Goal: Task Accomplishment & Management: Use online tool/utility

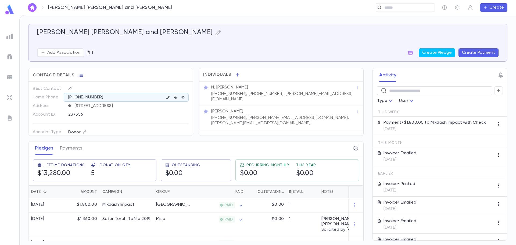
click at [9, 35] on img at bounding box center [9, 36] width 6 height 6
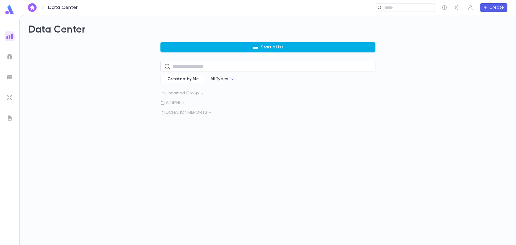
click at [219, 46] on button "Start a List" at bounding box center [267, 47] width 215 height 10
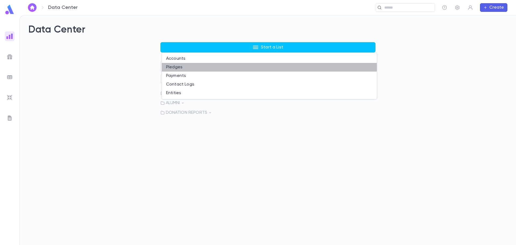
click at [206, 70] on li "Pledges" at bounding box center [269, 67] width 215 height 9
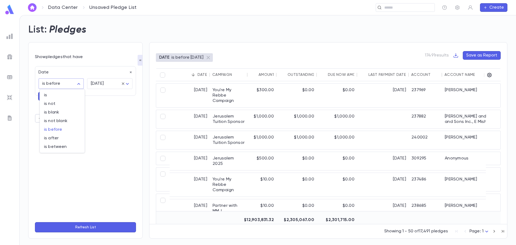
click at [70, 84] on body "Data Center Unsaved Pledge List ​ Create List: Pledges Show pledges that have D…" at bounding box center [258, 130] width 516 height 230
click at [46, 146] on span "is between" at bounding box center [62, 146] width 36 height 5
type input "*******"
click at [131, 72] on icon "button" at bounding box center [131, 72] width 2 height 2
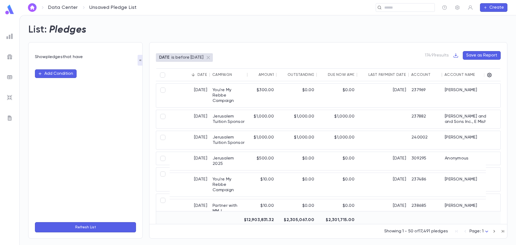
click at [60, 75] on button "Add Condition" at bounding box center [56, 73] width 42 height 9
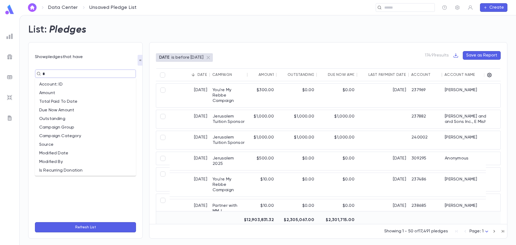
type input "**"
click at [46, 109] on li "Outstanding" at bounding box center [85, 110] width 101 height 9
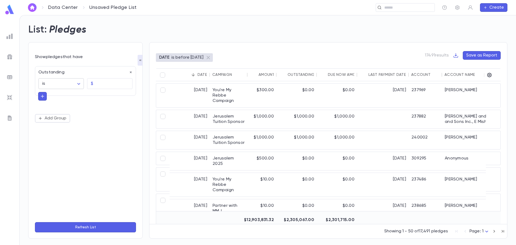
click at [73, 84] on body "Data Center Unsaved Pledge List ​ Create List: Pledges Show pledges that have O…" at bounding box center [258, 130] width 516 height 230
click at [59, 129] on span "is more than" at bounding box center [62, 129] width 36 height 5
type input "**********"
click at [100, 82] on input "text" at bounding box center [113, 83] width 37 height 10
type input "****"
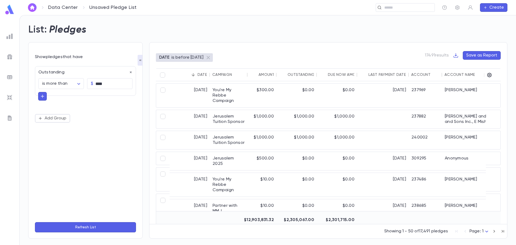
click at [95, 227] on button "Refresh List" at bounding box center [85, 227] width 101 height 10
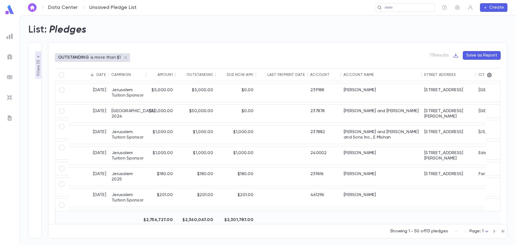
click at [38, 72] on p "Filters ( 1 )" at bounding box center [38, 67] width 5 height 17
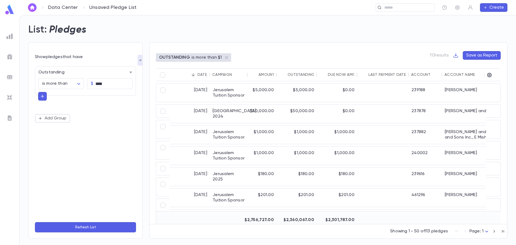
click at [41, 99] on icon "button" at bounding box center [42, 96] width 5 height 5
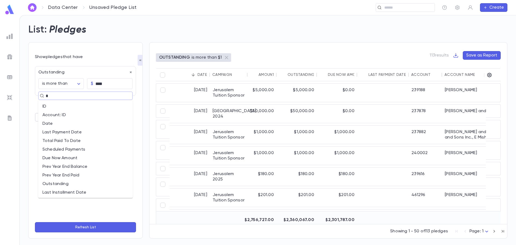
type input "**"
click at [48, 106] on li "Date" at bounding box center [85, 106] width 95 height 9
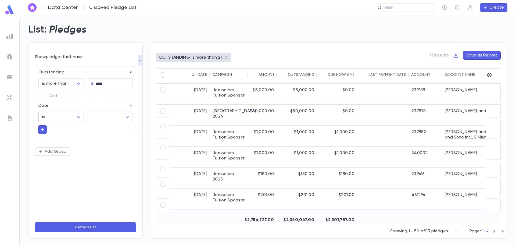
click at [80, 117] on body "**********" at bounding box center [258, 130] width 516 height 230
click at [68, 166] on li "is before" at bounding box center [62, 163] width 45 height 9
type input "********"
click at [110, 114] on body "**********" at bounding box center [258, 130] width 516 height 230
click at [109, 128] on span "today" at bounding box center [111, 128] width 36 height 5
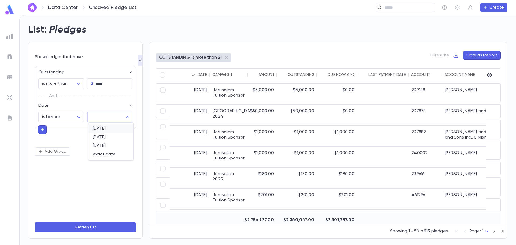
type input "*****"
click at [100, 218] on form "**********" at bounding box center [85, 143] width 101 height 178
click at [100, 229] on button "Refresh List" at bounding box center [85, 227] width 101 height 10
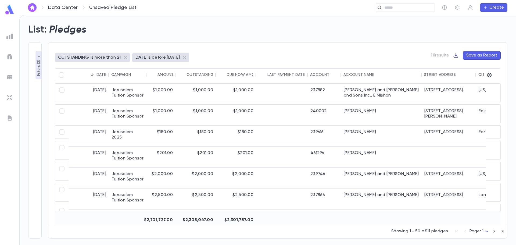
click at [458, 57] on icon "button" at bounding box center [456, 55] width 5 height 5
click at [465, 67] on li "Download CSV" at bounding box center [474, 66] width 39 height 9
click at [58, 5] on link "Data Center" at bounding box center [63, 8] width 30 height 6
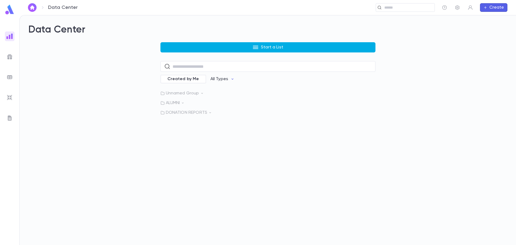
click at [261, 46] on button "Start a List" at bounding box center [267, 47] width 215 height 10
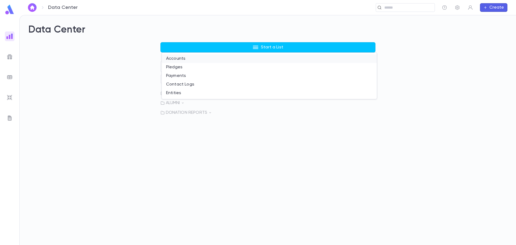
click at [255, 61] on li "Accounts" at bounding box center [269, 58] width 215 height 9
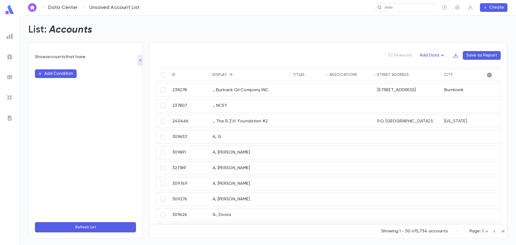
click at [438, 56] on button "Add Data" at bounding box center [432, 55] width 32 height 9
click at [437, 62] on li "Lapsed Donors" at bounding box center [438, 66] width 39 height 9
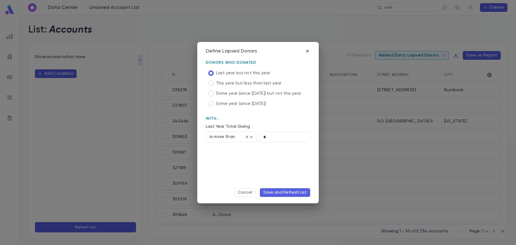
click at [286, 192] on button "Save and Refresh List" at bounding box center [285, 192] width 50 height 9
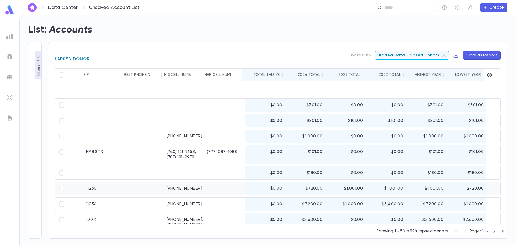
scroll to position [0, 358]
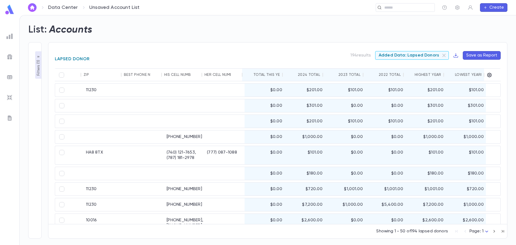
click at [310, 75] on div "2024 Total" at bounding box center [309, 75] width 22 height 4
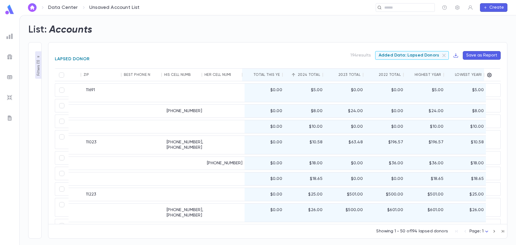
click at [310, 75] on div "2024 Total" at bounding box center [309, 75] width 22 height 4
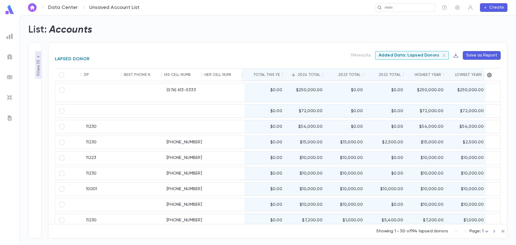
click at [310, 75] on div "2024 Total" at bounding box center [309, 75] width 22 height 4
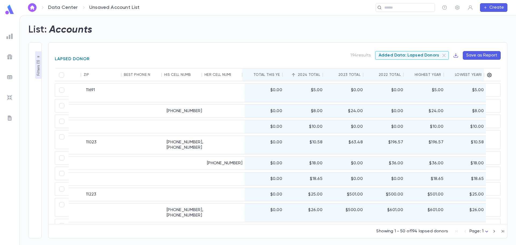
click at [310, 75] on div "2024 Total" at bounding box center [309, 75] width 22 height 4
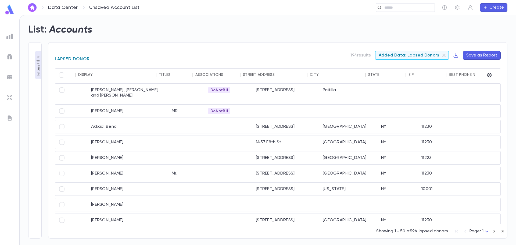
scroll to position [0, 0]
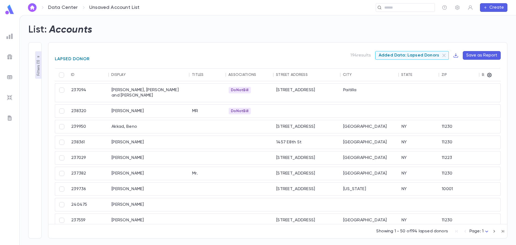
click at [120, 73] on div "Display" at bounding box center [118, 75] width 15 height 4
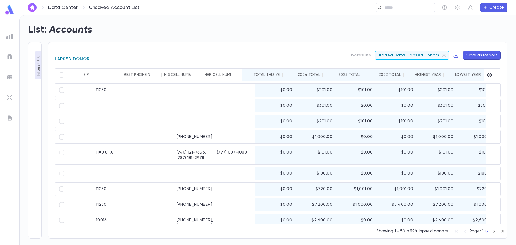
scroll to position [0, 358]
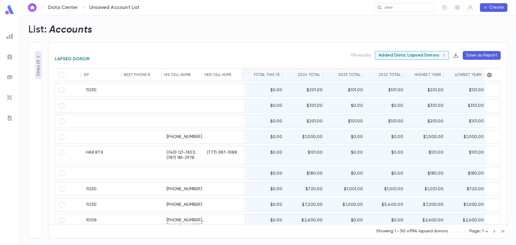
click at [455, 55] on icon "button" at bounding box center [455, 55] width 5 height 5
click at [467, 66] on li "Download CSV" at bounding box center [474, 66] width 39 height 9
click at [5, 38] on div at bounding box center [10, 36] width 10 height 10
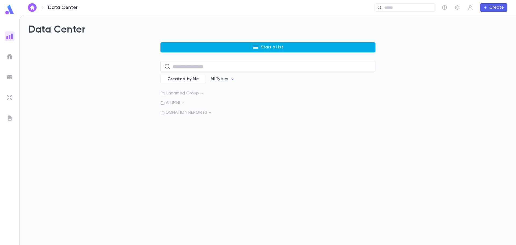
click at [238, 46] on button "Start a List" at bounding box center [267, 47] width 215 height 10
click at [238, 46] on div at bounding box center [258, 122] width 516 height 245
click at [357, 46] on button "Start a List" at bounding box center [267, 47] width 215 height 10
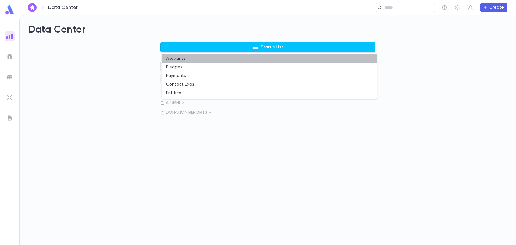
click at [257, 59] on li "Accounts" at bounding box center [269, 58] width 215 height 9
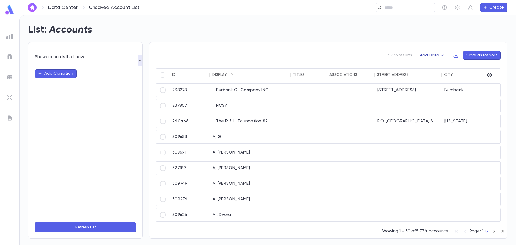
click at [433, 56] on button "Add Data" at bounding box center [432, 55] width 32 height 9
click at [429, 53] on button "Add Data" at bounding box center [432, 55] width 32 height 9
click at [60, 73] on div at bounding box center [258, 122] width 516 height 245
click at [60, 73] on button "Add Condition" at bounding box center [56, 73] width 42 height 9
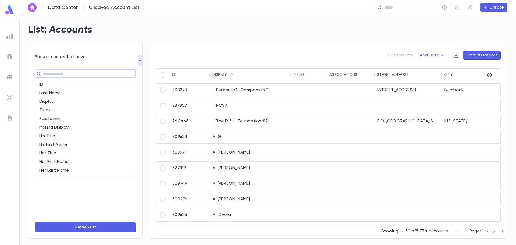
click at [61, 73] on input "text" at bounding box center [83, 74] width 85 height 8
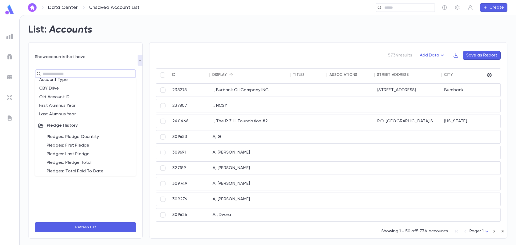
scroll to position [296, 0]
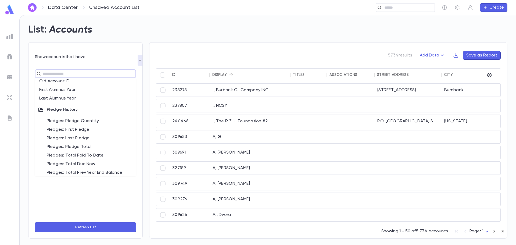
click at [68, 108] on div "Pledge History" at bounding box center [85, 110] width 101 height 14
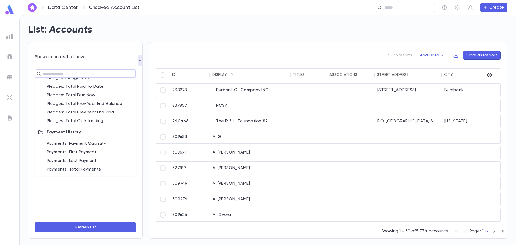
scroll to position [176, 0]
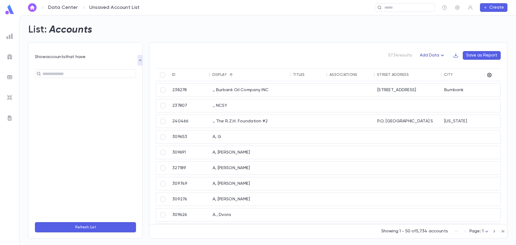
click at [438, 56] on button "Add Data" at bounding box center [432, 55] width 32 height 9
click at [115, 75] on div at bounding box center [258, 122] width 516 height 245
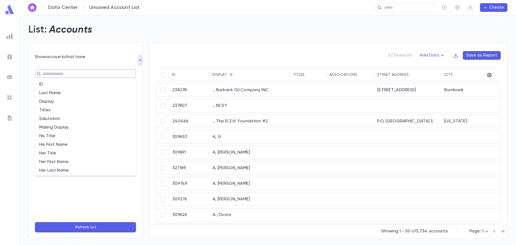
click at [69, 77] on input "text" at bounding box center [83, 74] width 85 height 8
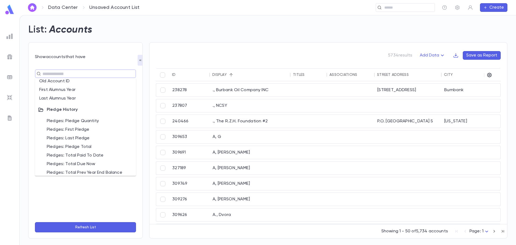
click at [42, 108] on icon at bounding box center [40, 109] width 5 height 4
click at [67, 120] on li "Pledges: Pledge Quantity" at bounding box center [85, 121] width 101 height 9
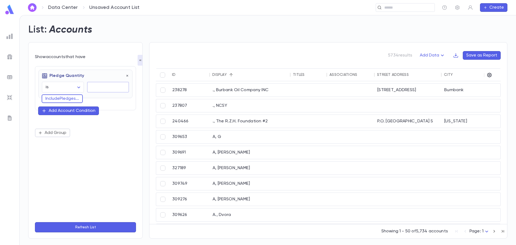
click at [99, 89] on input "text" at bounding box center [108, 87] width 42 height 10
click at [71, 88] on body "Data Center Unsaved Account List ​ Create List: Accounts Show accounts that hav…" at bounding box center [258, 130] width 516 height 230
click at [105, 143] on div at bounding box center [258, 122] width 516 height 245
click at [9, 13] on img at bounding box center [9, 9] width 11 height 10
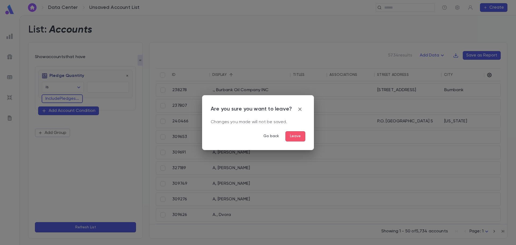
click at [293, 137] on button "Leave" at bounding box center [295, 136] width 20 height 10
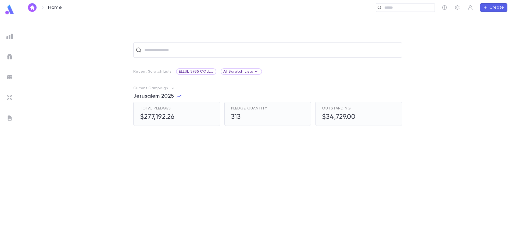
click at [181, 109] on div "Total Pledges $277,192.26" at bounding box center [176, 113] width 73 height 15
click at [160, 115] on h5 "$277,192.26" at bounding box center [157, 117] width 35 height 8
click at [175, 110] on div "Total Pledges $277,192.26" at bounding box center [176, 113] width 73 height 15
click at [172, 88] on icon "button" at bounding box center [173, 87] width 2 height 1
click at [172, 88] on div at bounding box center [258, 122] width 516 height 245
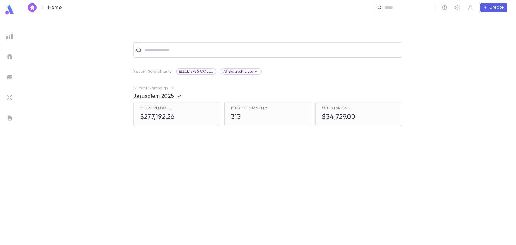
click at [179, 98] on icon "button" at bounding box center [178, 96] width 5 height 5
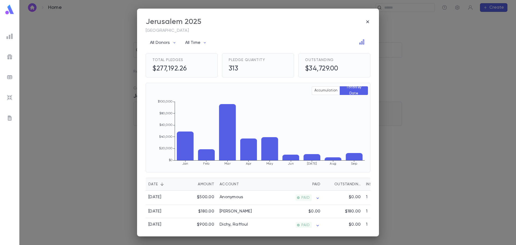
click at [106, 84] on div "[GEOGRAPHIC_DATA] 2025 [GEOGRAPHIC_DATA] All Donors All Time Total Pledges $277…" at bounding box center [258, 122] width 516 height 245
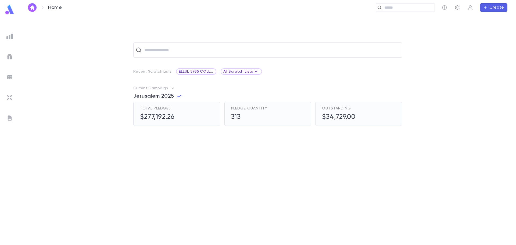
click at [460, 8] on icon "button" at bounding box center [457, 7] width 5 height 5
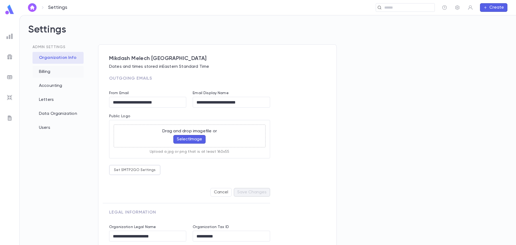
click at [43, 72] on div "Billing" at bounding box center [58, 72] width 51 height 12
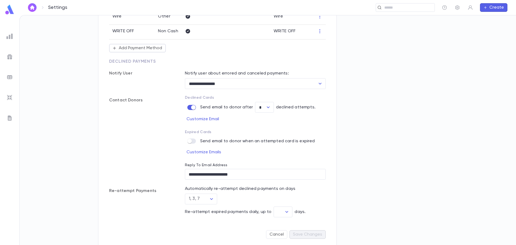
scroll to position [371, 0]
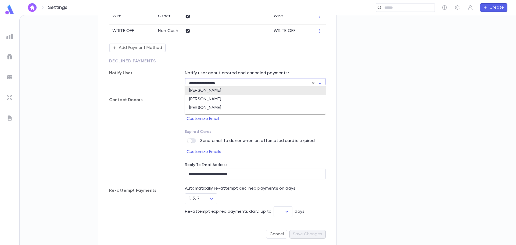
click at [241, 78] on input "**********" at bounding box center [247, 83] width 121 height 10
click at [411, 78] on div "**********" at bounding box center [268, 129] width 496 height 229
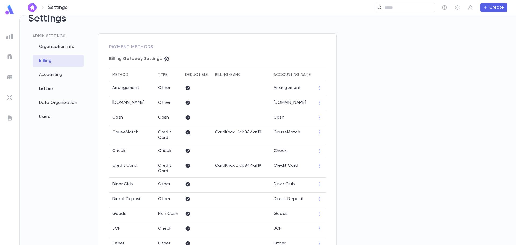
scroll to position [0, 0]
